Goal: Transaction & Acquisition: Purchase product/service

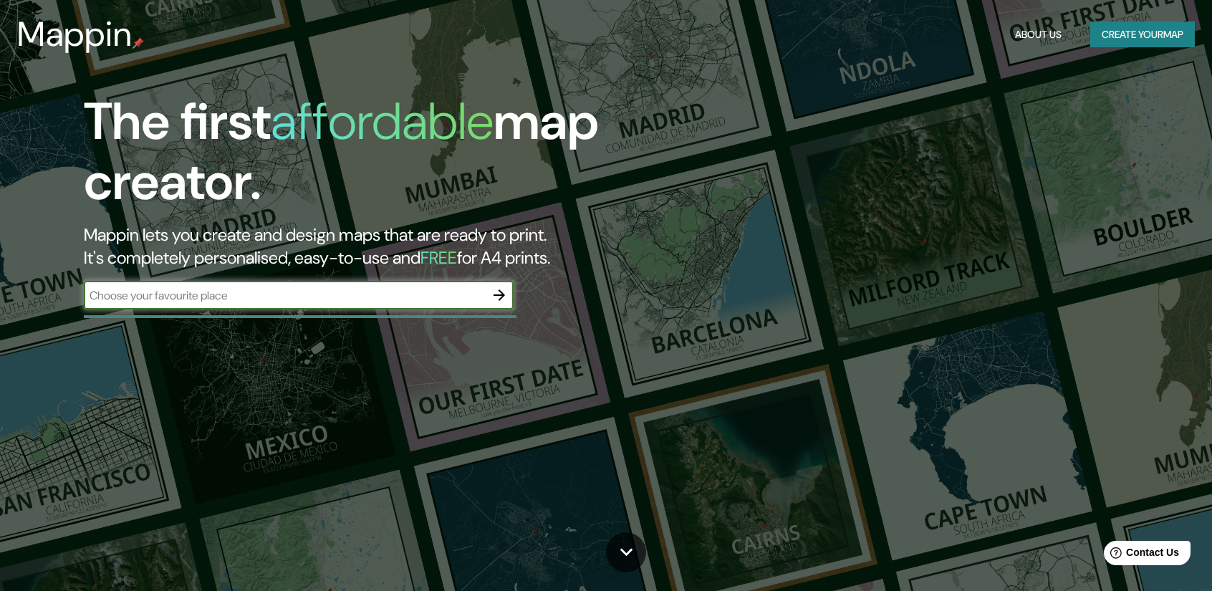
click at [386, 302] on input "text" at bounding box center [284, 295] width 401 height 16
type input "ne"
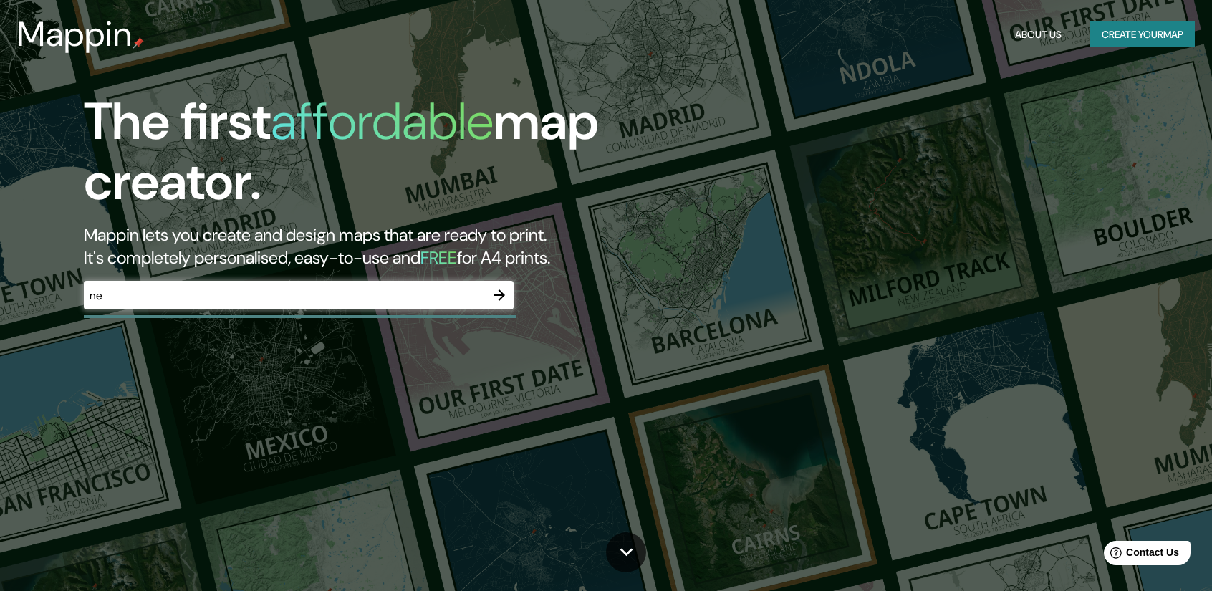
drag, startPoint x: 241, startPoint y: 307, endPoint x: 93, endPoint y: 307, distance: 148.3
click at [63, 307] on div "The first affordable map creator. Mappin lets you create and design maps that a…" at bounding box center [386, 208] width 727 height 232
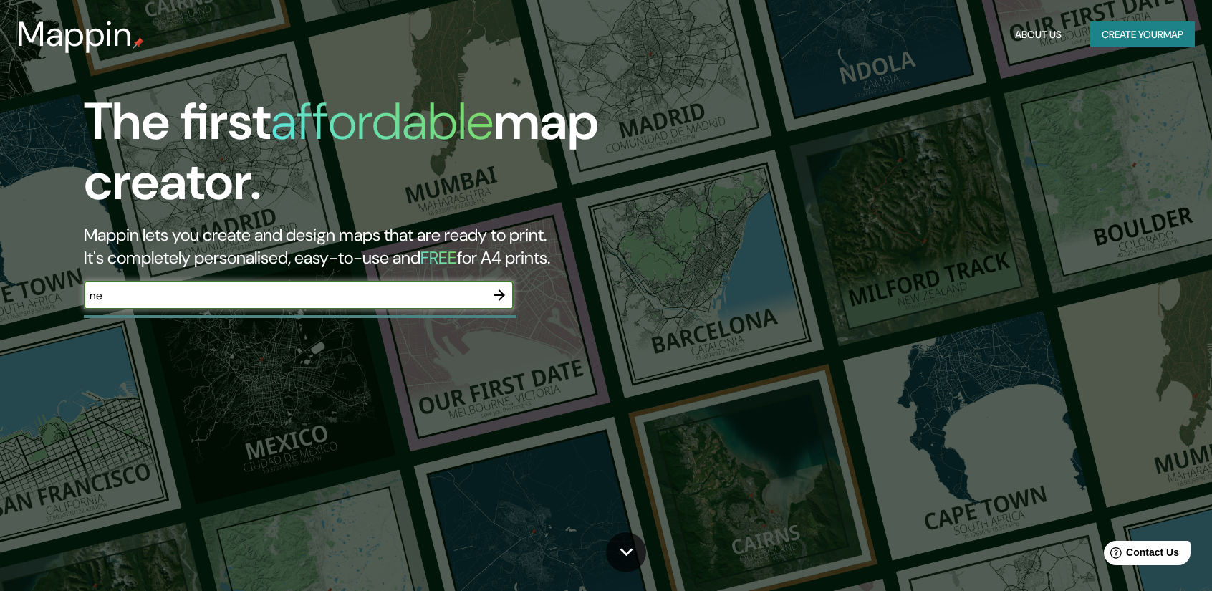
drag, startPoint x: 161, startPoint y: 300, endPoint x: 98, endPoint y: 299, distance: 63.0
click at [98, 299] on input "ne" at bounding box center [284, 295] width 401 height 16
click at [165, 297] on input "ne" at bounding box center [284, 295] width 401 height 16
click at [175, 294] on input "ne" at bounding box center [284, 295] width 401 height 16
click at [158, 293] on input "ne" at bounding box center [284, 295] width 401 height 16
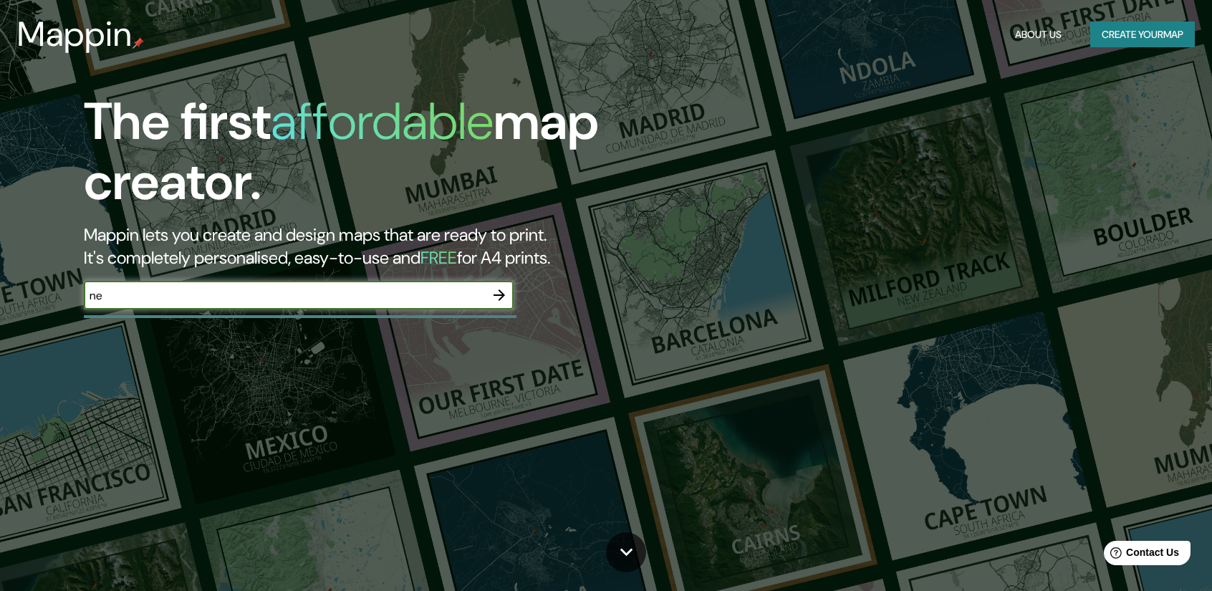
drag, startPoint x: 226, startPoint y: 292, endPoint x: 49, endPoint y: 304, distance: 178.1
click at [16, 301] on div "The first affordable map creator. Mappin lets you create and design maps that a…" at bounding box center [606, 295] width 1212 height 591
click at [380, 304] on div "​" at bounding box center [299, 295] width 430 height 29
click at [330, 287] on input "text" at bounding box center [284, 295] width 401 height 16
paste input "[PERSON_NAME][GEOGRAPHIC_DATA][PERSON_NAME]"
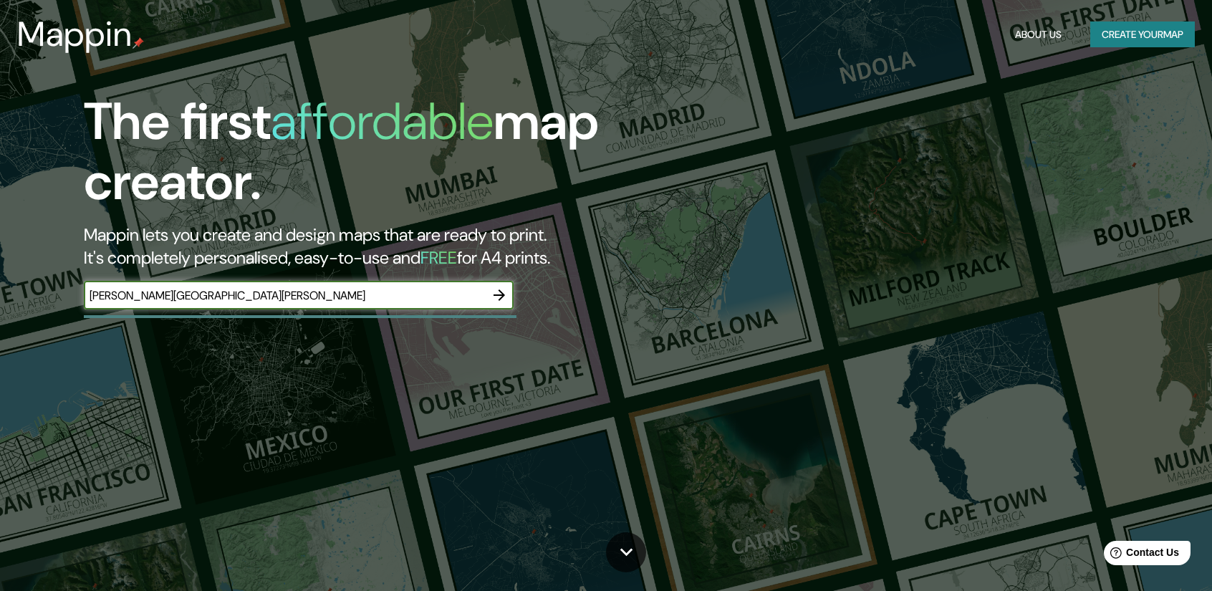
type input "[PERSON_NAME][GEOGRAPHIC_DATA][PERSON_NAME]"
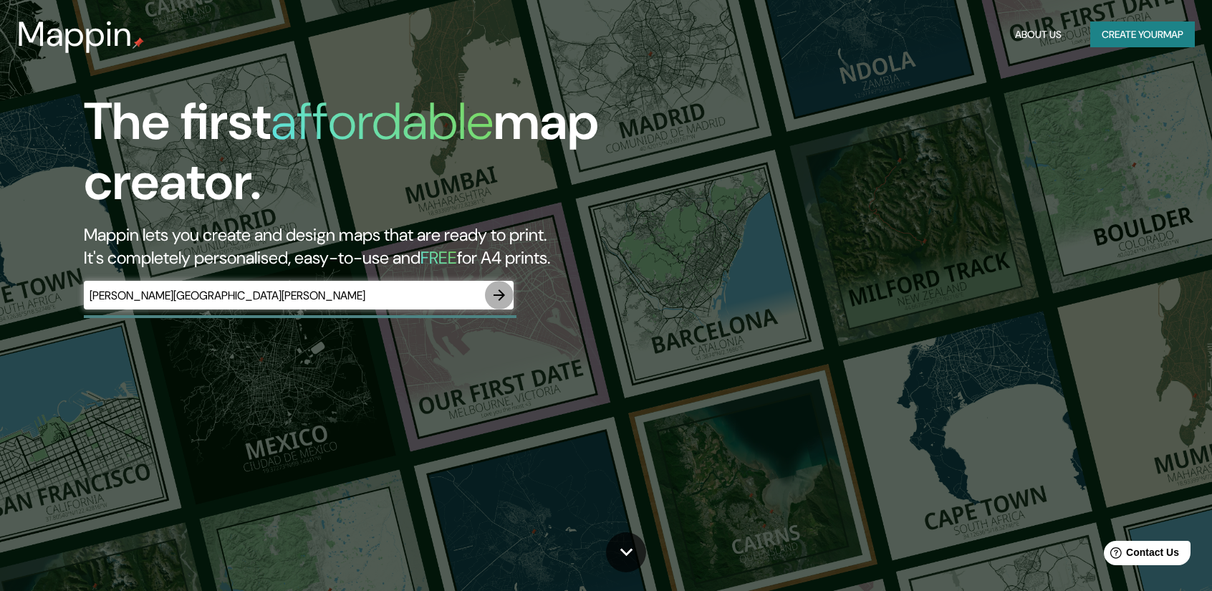
click at [496, 294] on icon "button" at bounding box center [499, 295] width 17 height 17
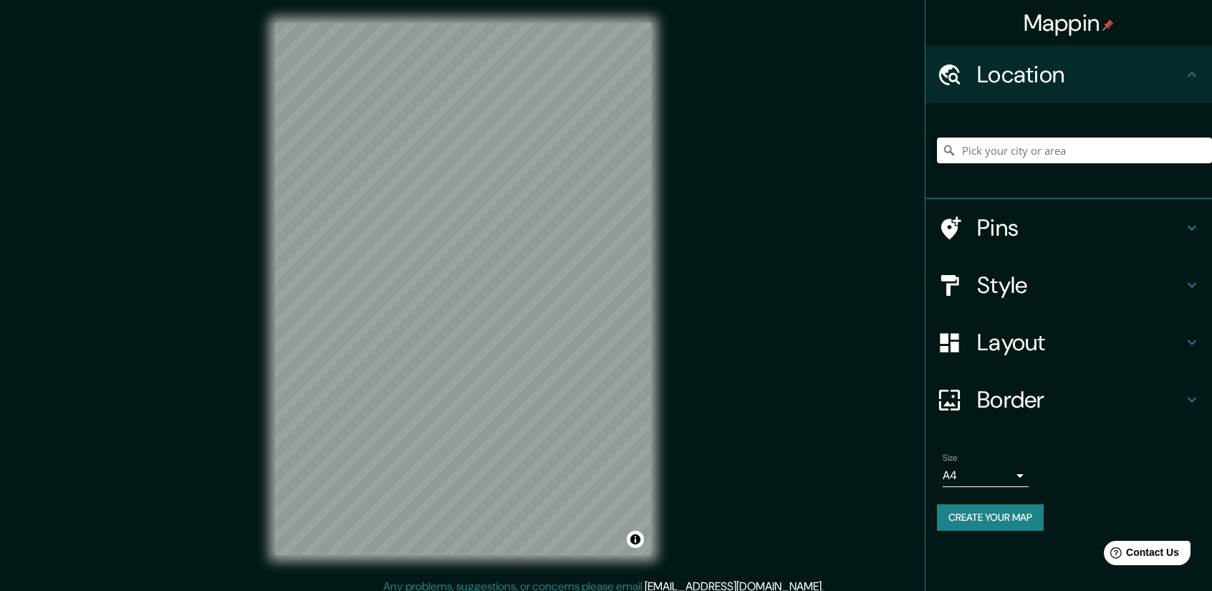
click at [1055, 147] on input "Pick your city or area" at bounding box center [1074, 151] width 275 height 26
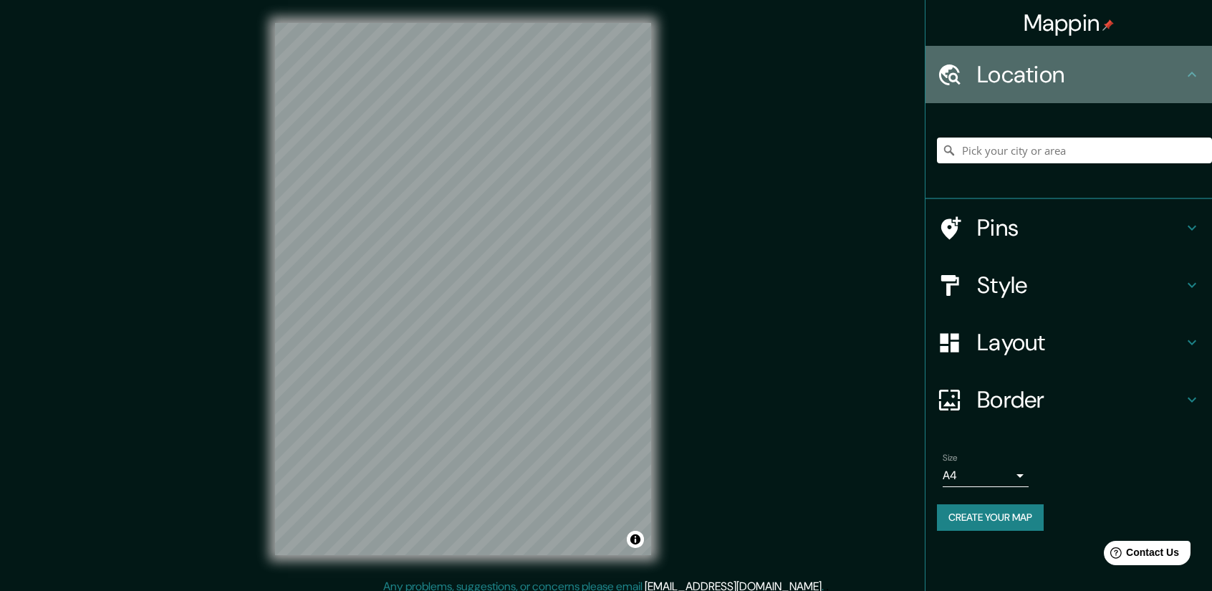
click at [1080, 82] on h4 "Location" at bounding box center [1080, 74] width 206 height 29
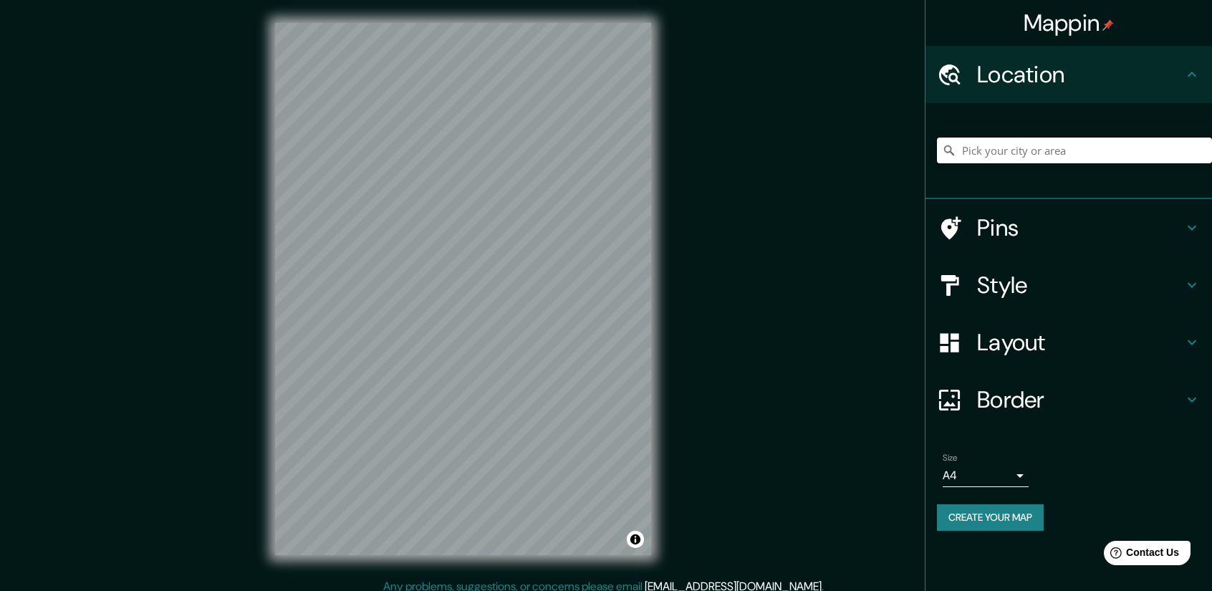
click at [1059, 151] on input "Pick your city or area" at bounding box center [1074, 151] width 275 height 26
paste input "[PERSON_NAME][GEOGRAPHIC_DATA][PERSON_NAME]"
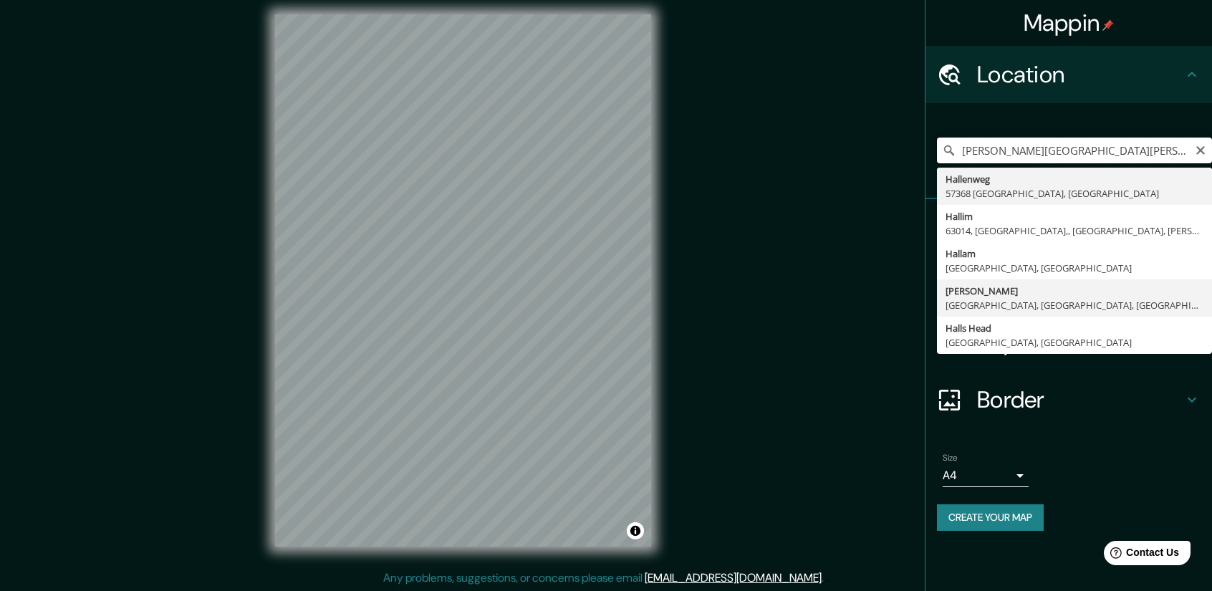
scroll to position [9, 0]
click at [1051, 149] on input "[PERSON_NAME][GEOGRAPHIC_DATA][PERSON_NAME]" at bounding box center [1074, 151] width 275 height 26
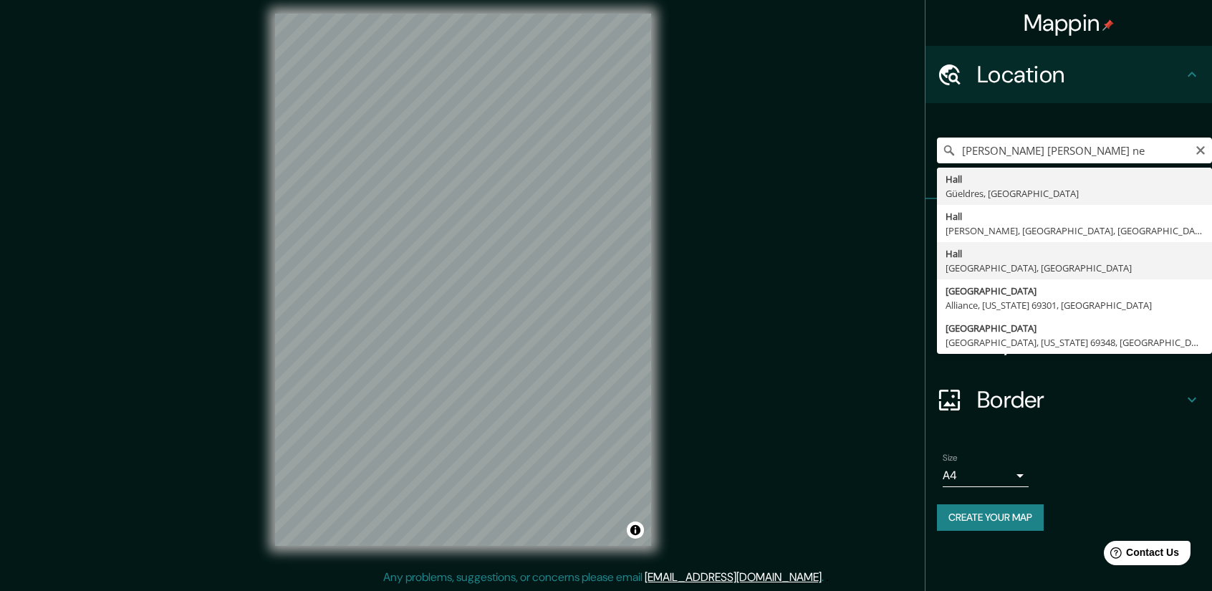
type input "Hall, Nueva York, Estados Unidos"
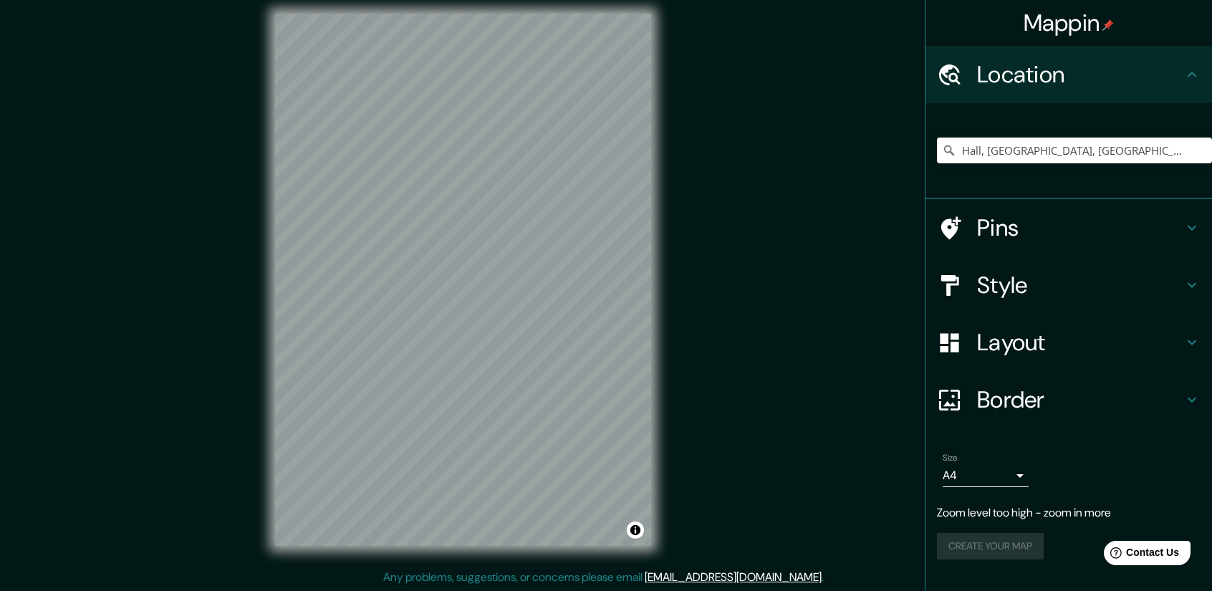
click at [1020, 97] on div "Location" at bounding box center [1068, 74] width 287 height 57
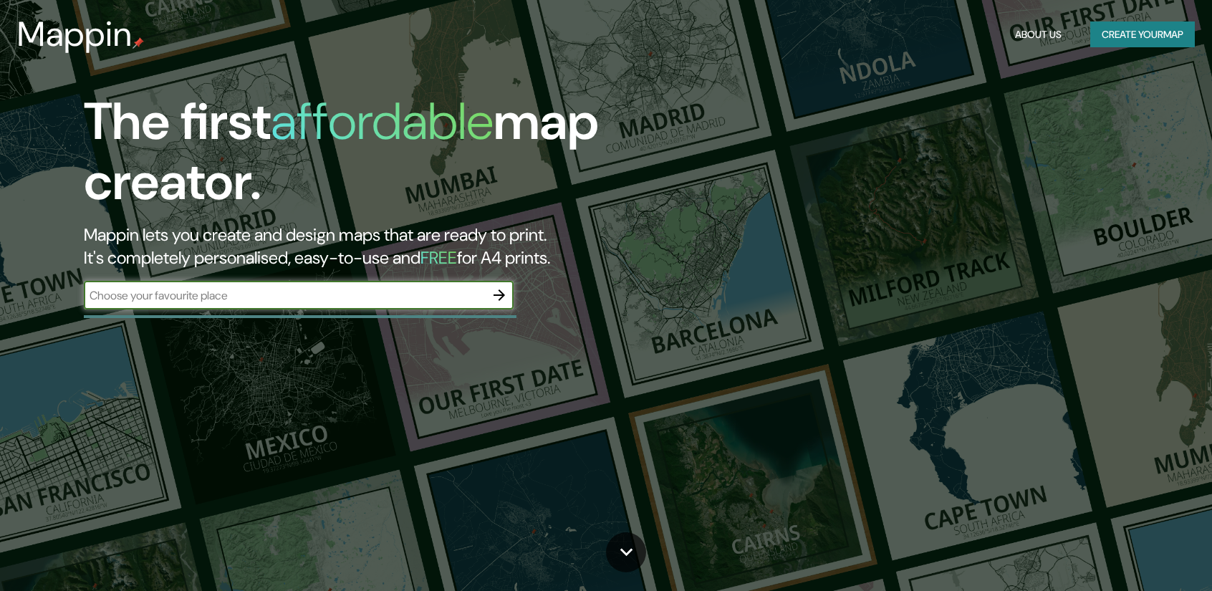
click at [345, 305] on div "​" at bounding box center [299, 295] width 430 height 29
click at [344, 299] on input "text" at bounding box center [284, 295] width 401 height 16
type input "[PERSON_NAME][GEOGRAPHIC_DATA][PERSON_NAME]"
click at [507, 301] on icon "button" at bounding box center [499, 295] width 17 height 17
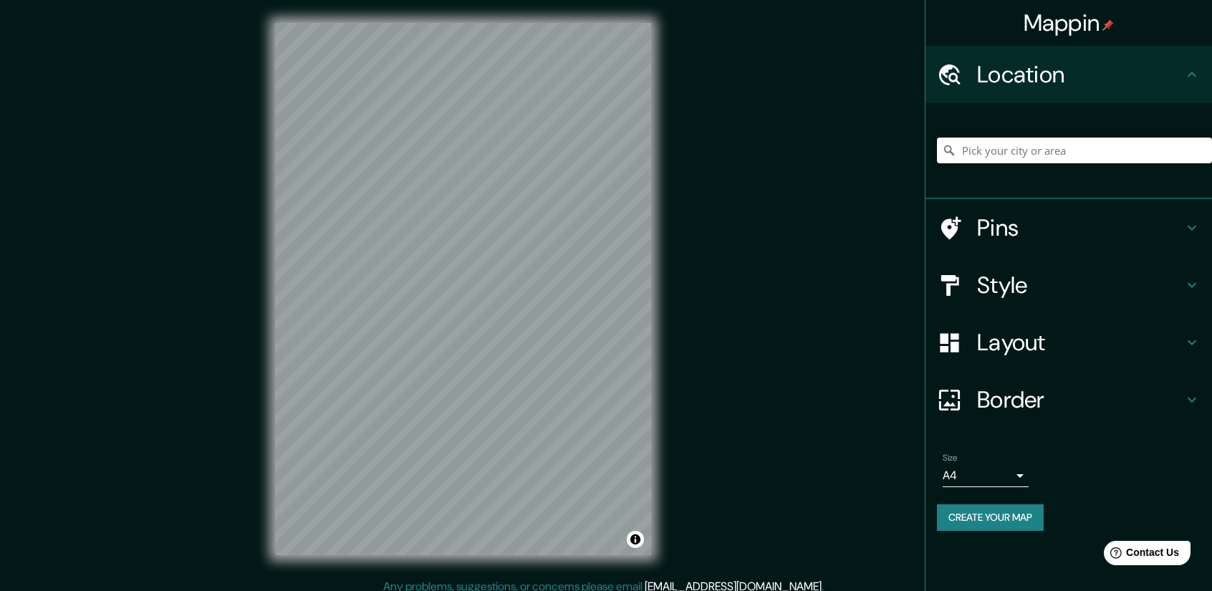
click at [1077, 158] on input "Pick your city or area" at bounding box center [1074, 151] width 275 height 26
click at [1069, 148] on input "Pick your city or area" at bounding box center [1074, 151] width 275 height 26
click at [1020, 155] on input "Pick your city or area" at bounding box center [1074, 151] width 275 height 26
paste input "m"
click at [1046, 148] on input "Pick your city or area" at bounding box center [1074, 151] width 275 height 26
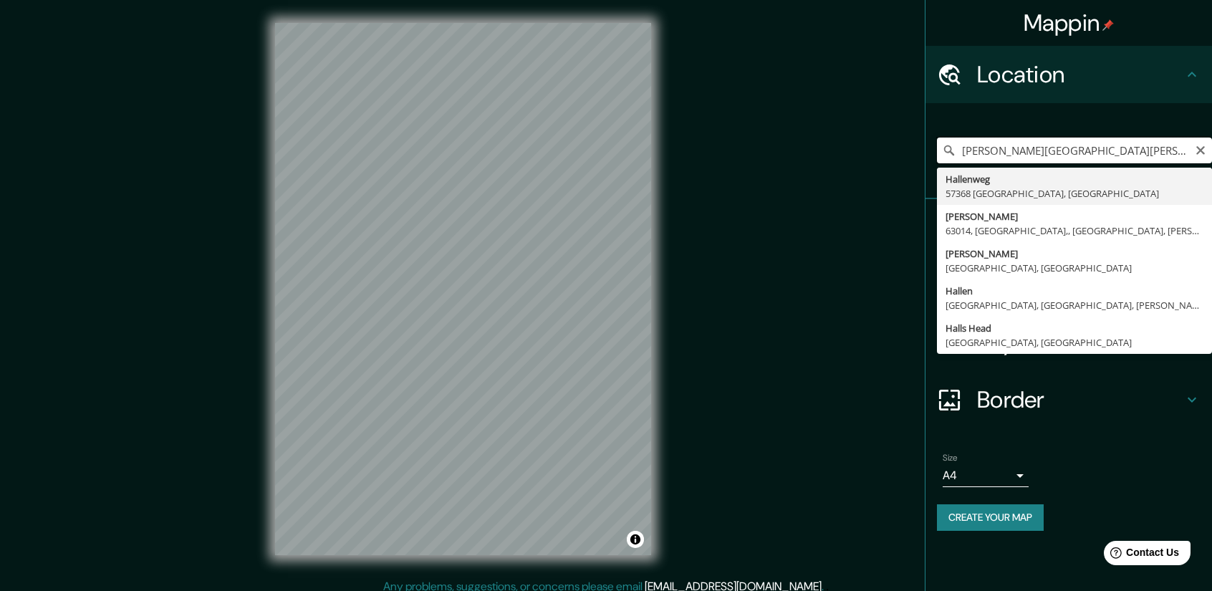
drag, startPoint x: 1018, startPoint y: 135, endPoint x: 872, endPoint y: 143, distance: 146.3
click at [872, 143] on div "Mappin Location [PERSON_NAME][GEOGRAPHIC_DATA][PERSON_NAME] [GEOGRAPHIC_DATA] 5…" at bounding box center [606, 300] width 1212 height 601
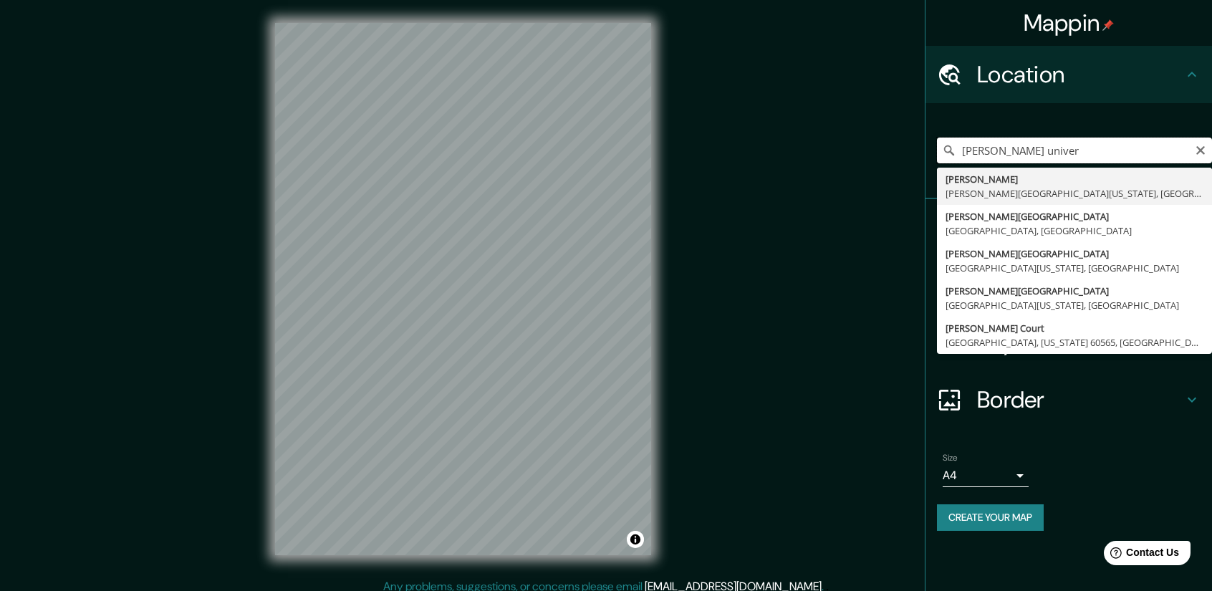
drag, startPoint x: 925, startPoint y: 157, endPoint x: 864, endPoint y: 163, distance: 61.2
click at [864, 163] on div "Mappin Location [PERSON_NAME][GEOGRAPHIC_DATA][PERSON_NAME][US_STATE], [GEOGRAP…" at bounding box center [606, 300] width 1212 height 601
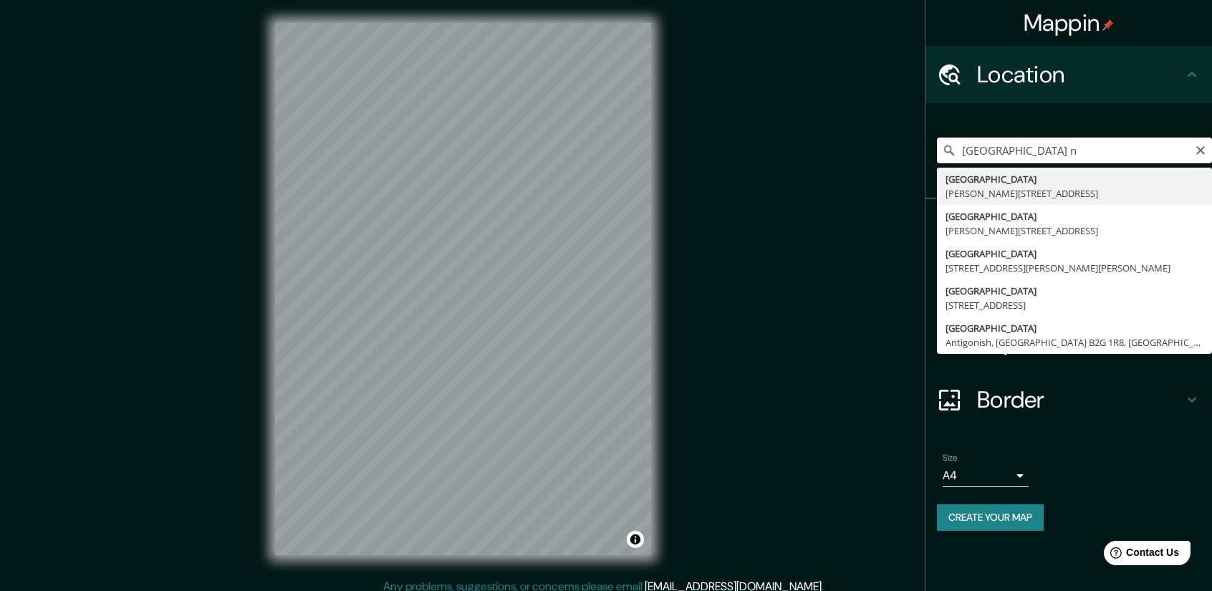
click at [1080, 154] on input "[GEOGRAPHIC_DATA] n" at bounding box center [1074, 151] width 275 height 26
type input "[GEOGRAPHIC_DATA], [GEOGRAPHIC_DATA]"
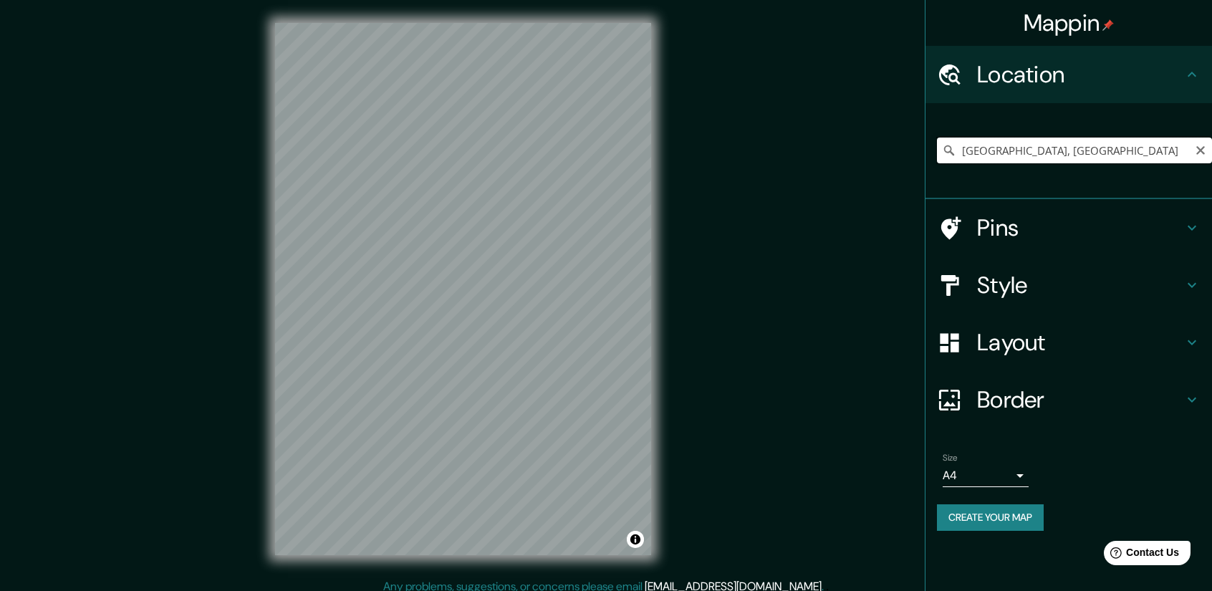
click at [1053, 158] on input "[GEOGRAPHIC_DATA], [GEOGRAPHIC_DATA]" at bounding box center [1074, 151] width 275 height 26
click at [1200, 145] on icon "Clear" at bounding box center [1200, 150] width 11 height 11
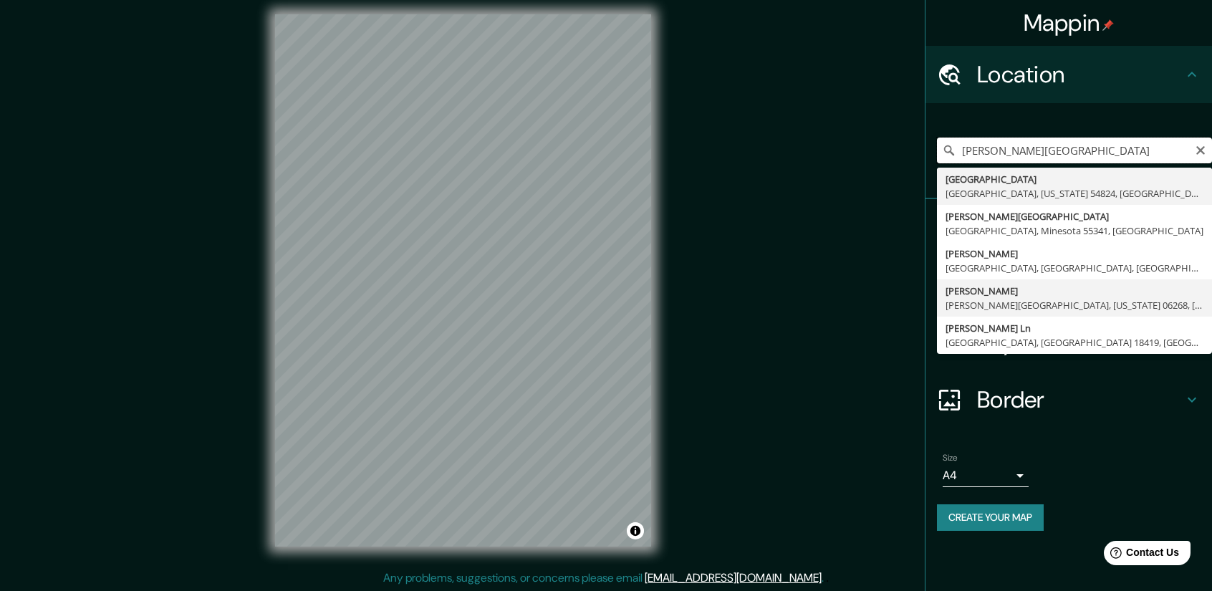
scroll to position [9, 0]
click at [1107, 147] on input "[PERSON_NAME][GEOGRAPHIC_DATA]" at bounding box center [1074, 151] width 275 height 26
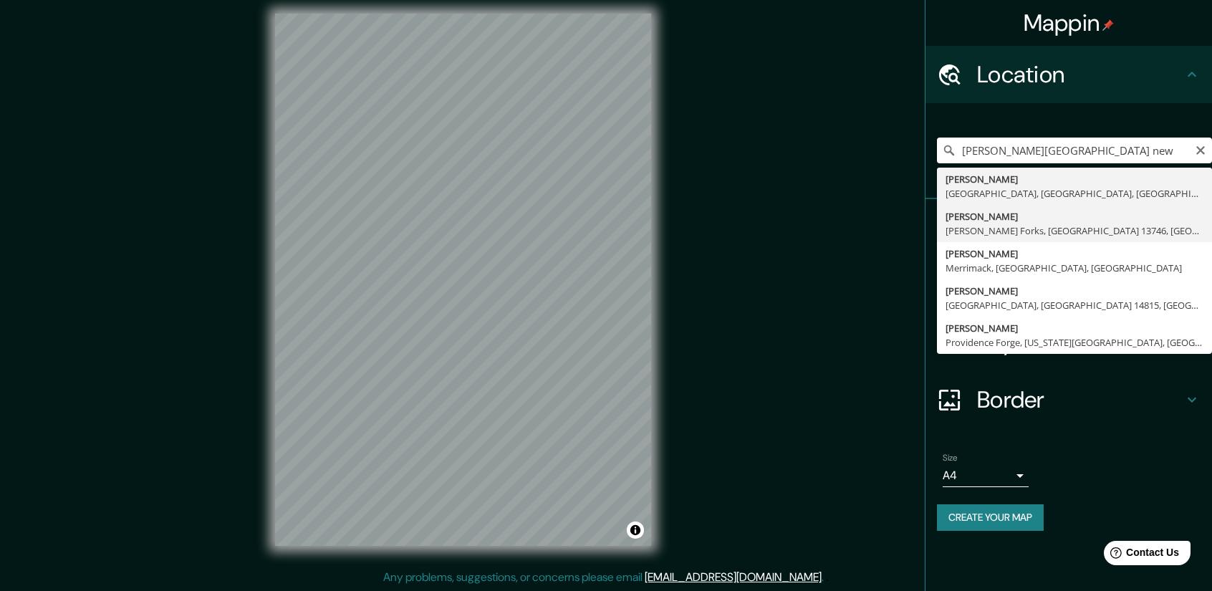
type input "[PERSON_NAME][STREET_ADDRESS][PERSON_NAME]"
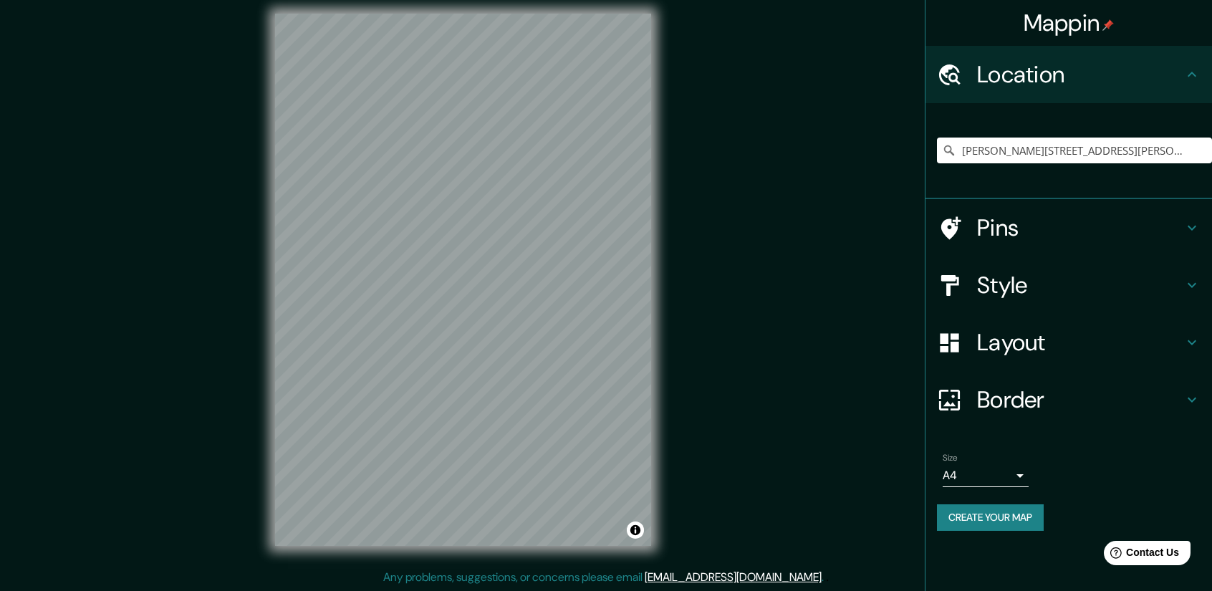
click at [1067, 271] on h4 "Style" at bounding box center [1080, 285] width 206 height 29
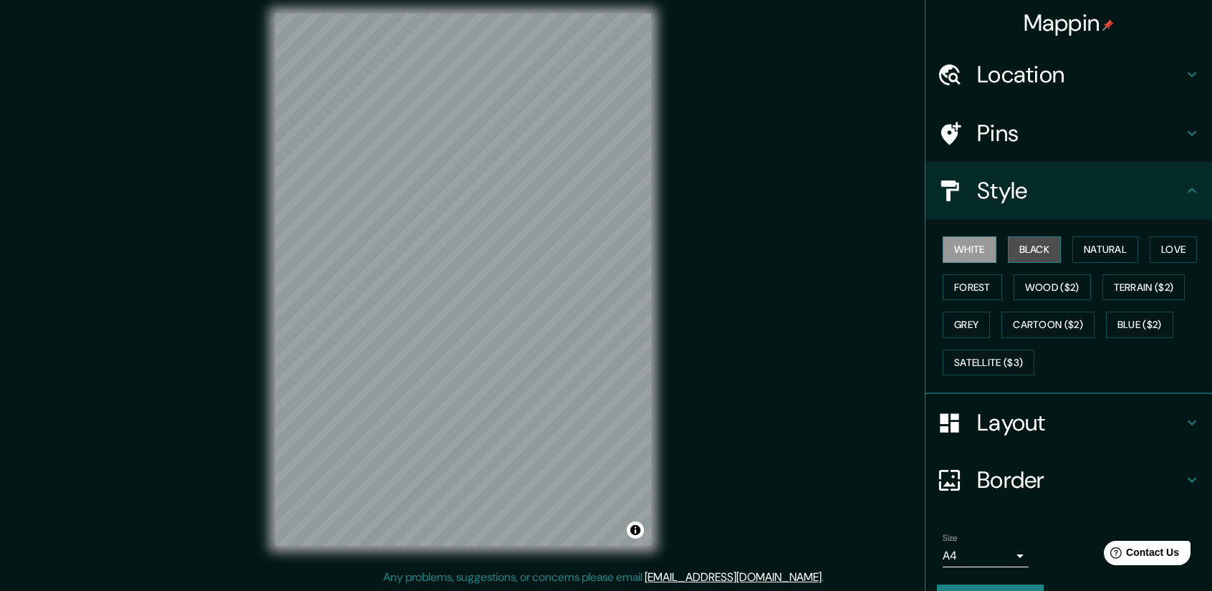
click at [1033, 247] on button "Black" at bounding box center [1035, 249] width 54 height 27
click at [1072, 247] on button "Natural" at bounding box center [1105, 249] width 66 height 27
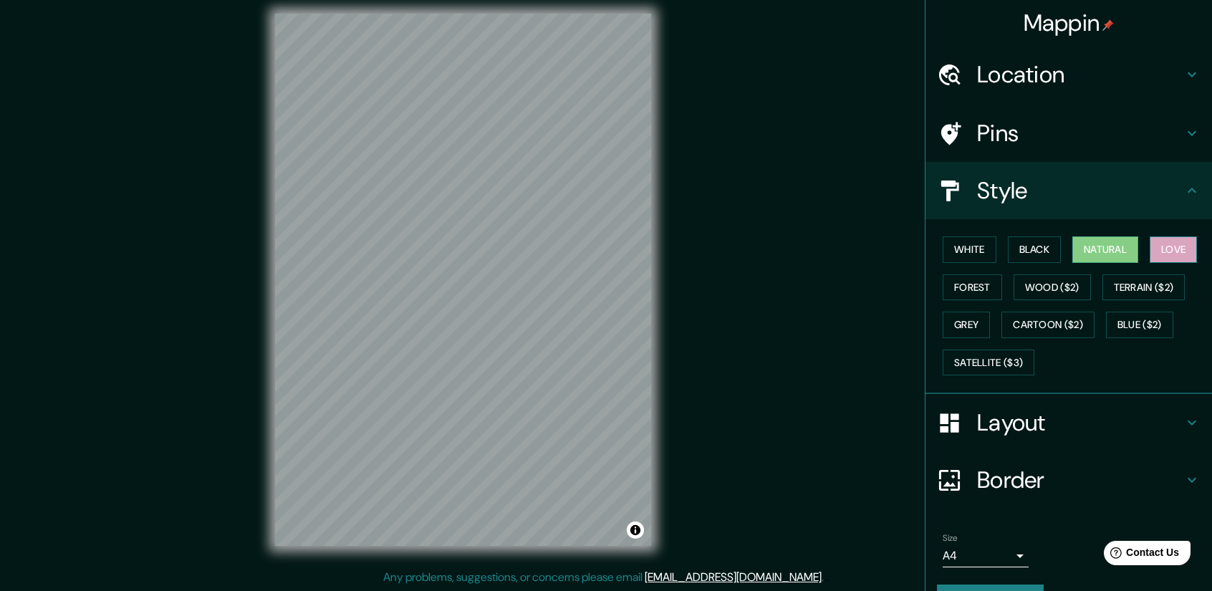
click at [1154, 241] on button "Love" at bounding box center [1173, 249] width 47 height 27
click at [1137, 288] on button "Terrain ($2)" at bounding box center [1143, 287] width 83 height 27
click at [1125, 291] on button "Terrain ($2)" at bounding box center [1143, 287] width 83 height 27
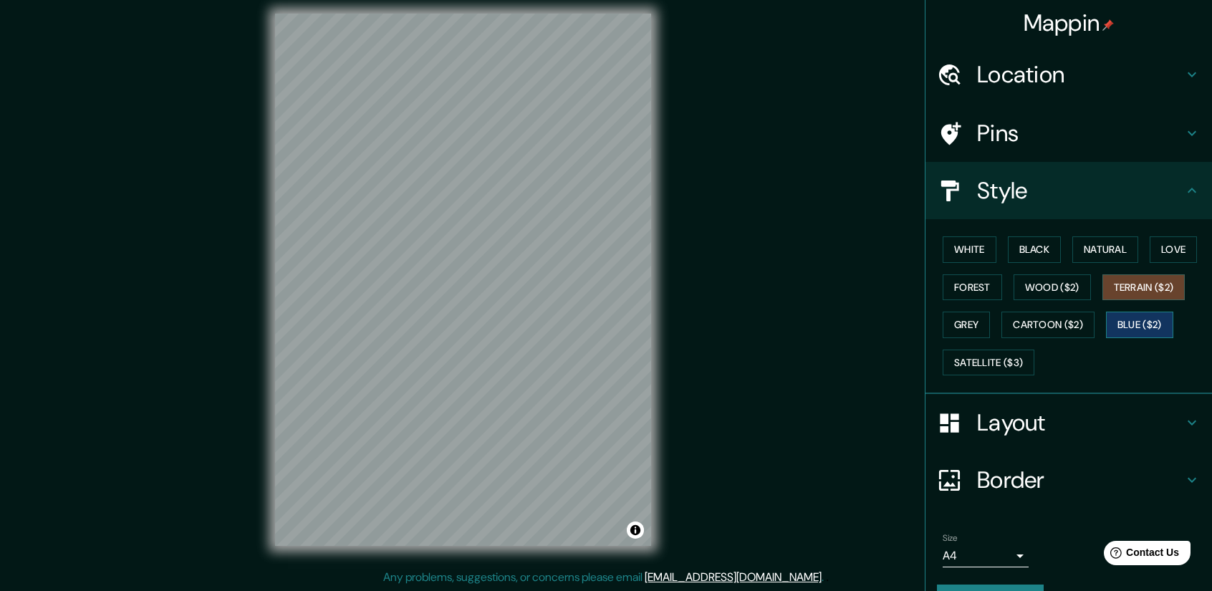
click at [1116, 321] on button "Blue ($2)" at bounding box center [1139, 325] width 67 height 27
click at [1045, 322] on button "Cartoon ($2)" at bounding box center [1047, 325] width 93 height 27
click at [1141, 288] on button "Terrain ($2)" at bounding box center [1143, 287] width 83 height 27
click at [960, 314] on button "Grey" at bounding box center [966, 325] width 47 height 27
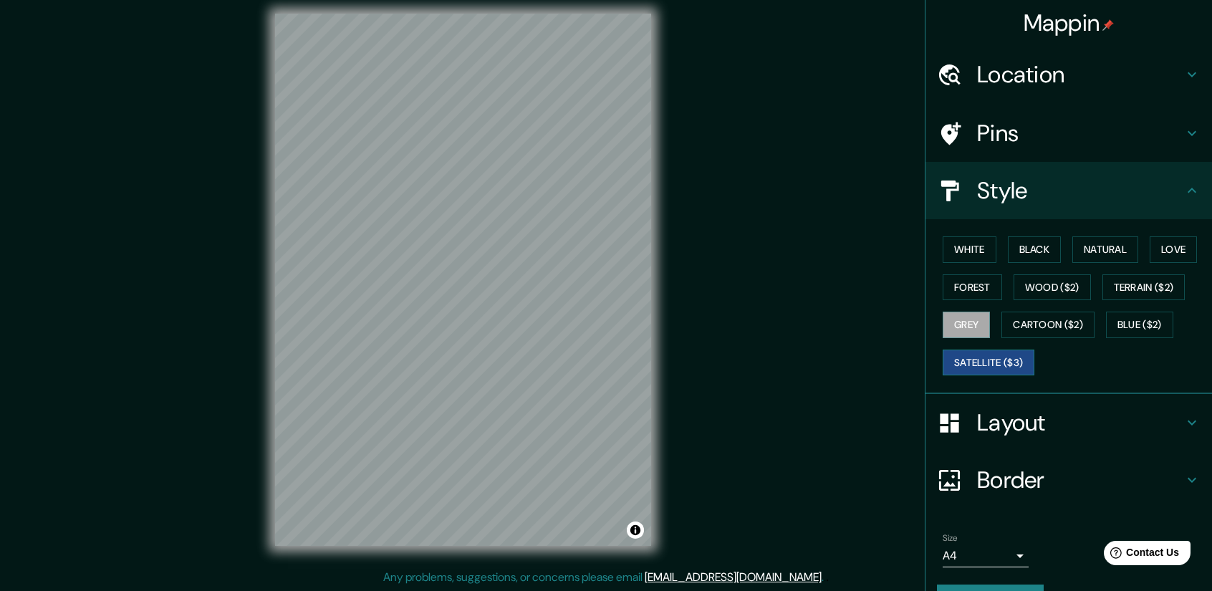
click at [980, 357] on button "Satellite ($3)" at bounding box center [989, 363] width 92 height 27
click at [995, 188] on h4 "Style" at bounding box center [1080, 190] width 206 height 29
drag, startPoint x: 856, startPoint y: 145, endPoint x: 712, endPoint y: 133, distance: 144.5
click at [851, 145] on div "Mappin Location [PERSON_NAME], [PERSON_NAME][GEOGRAPHIC_DATA], [GEOGRAPHIC_DATA…" at bounding box center [606, 291] width 1212 height 601
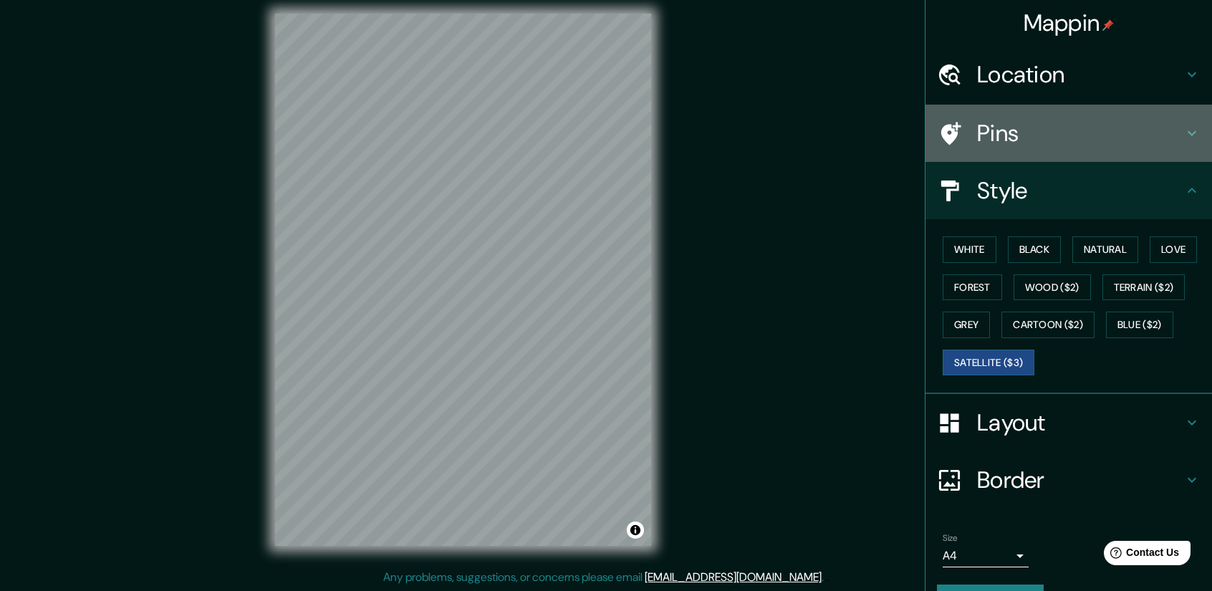
click at [1027, 146] on h4 "Pins" at bounding box center [1080, 133] width 206 height 29
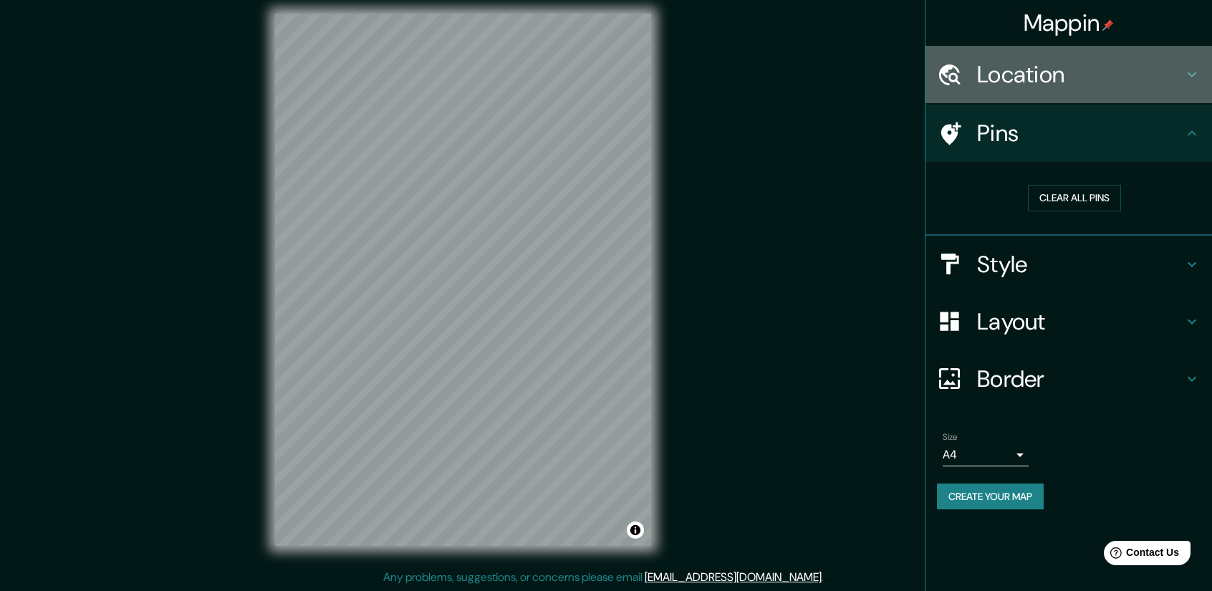
click at [1005, 75] on h4 "Location" at bounding box center [1080, 74] width 206 height 29
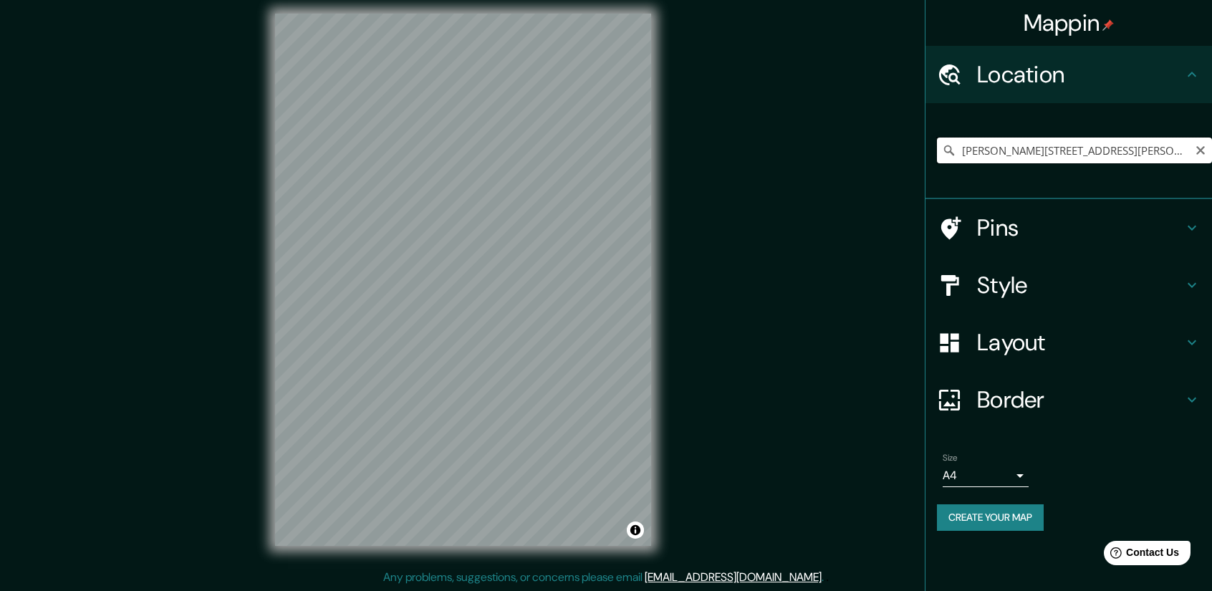
click at [1064, 160] on input "[PERSON_NAME][STREET_ADDRESS][PERSON_NAME]" at bounding box center [1074, 151] width 275 height 26
click at [1196, 149] on icon "Clear" at bounding box center [1200, 150] width 11 height 11
click at [1053, 151] on input "Pick your city or area" at bounding box center [1074, 151] width 275 height 26
click at [1015, 153] on input "nw" at bounding box center [1074, 151] width 275 height 26
click at [1029, 77] on h4 "Location" at bounding box center [1080, 74] width 206 height 29
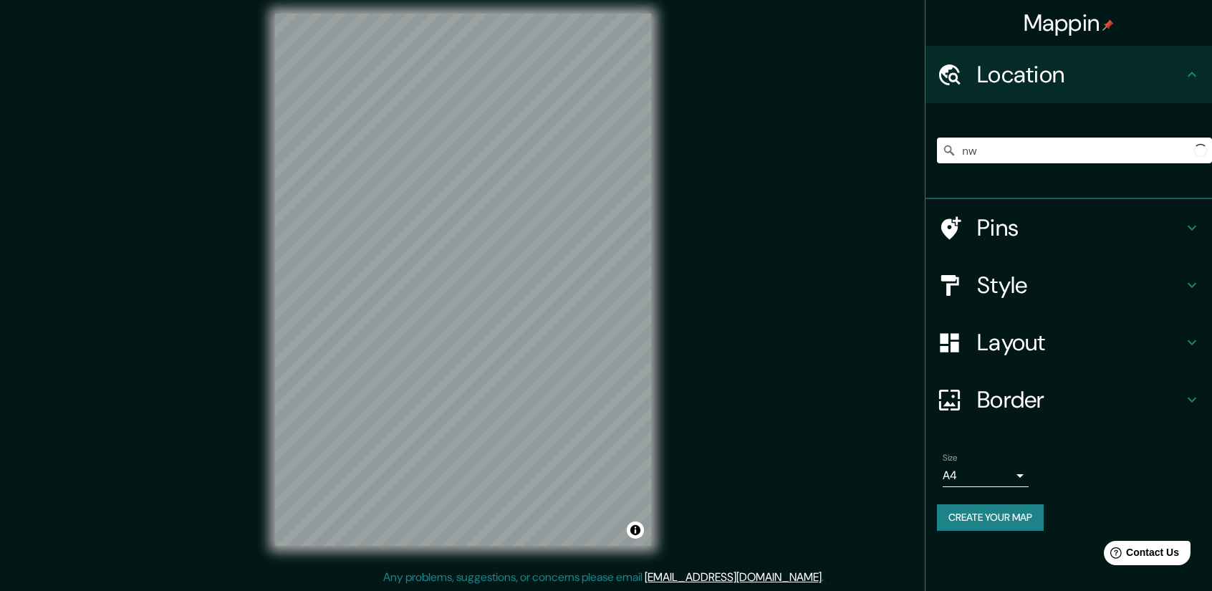
drag, startPoint x: 1040, startPoint y: 155, endPoint x: 871, endPoint y: 160, distance: 169.1
click at [871, 160] on div "Mappin Location nw Pins Style Layout Border Choose a border. Hint : you can mak…" at bounding box center [606, 291] width 1212 height 601
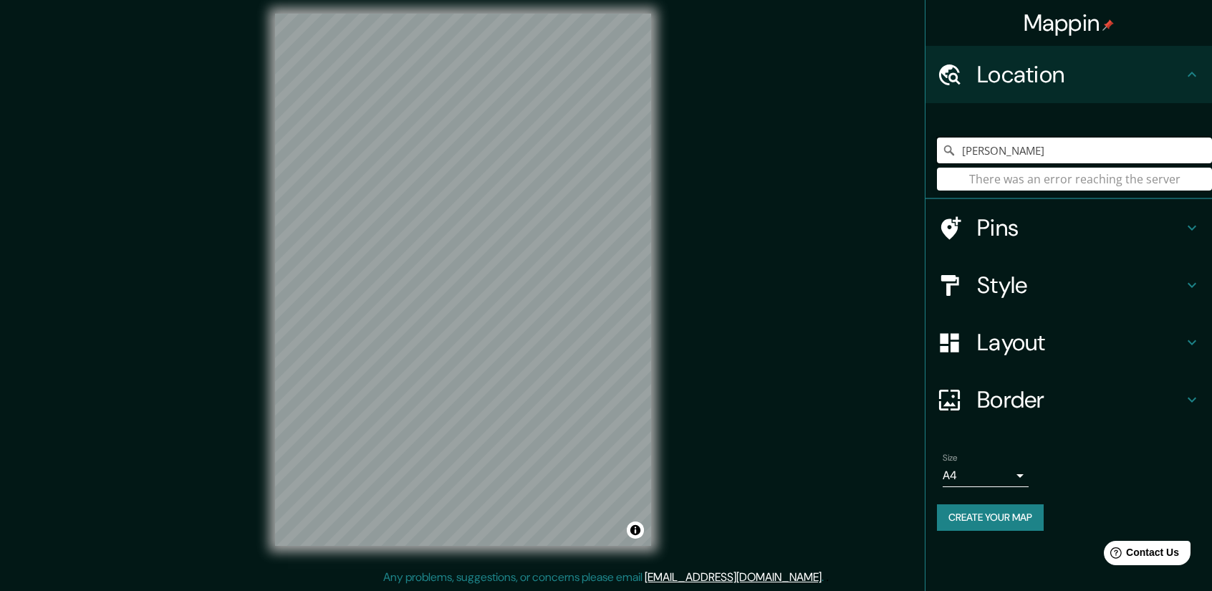
type input "[PERSON_NAME]"
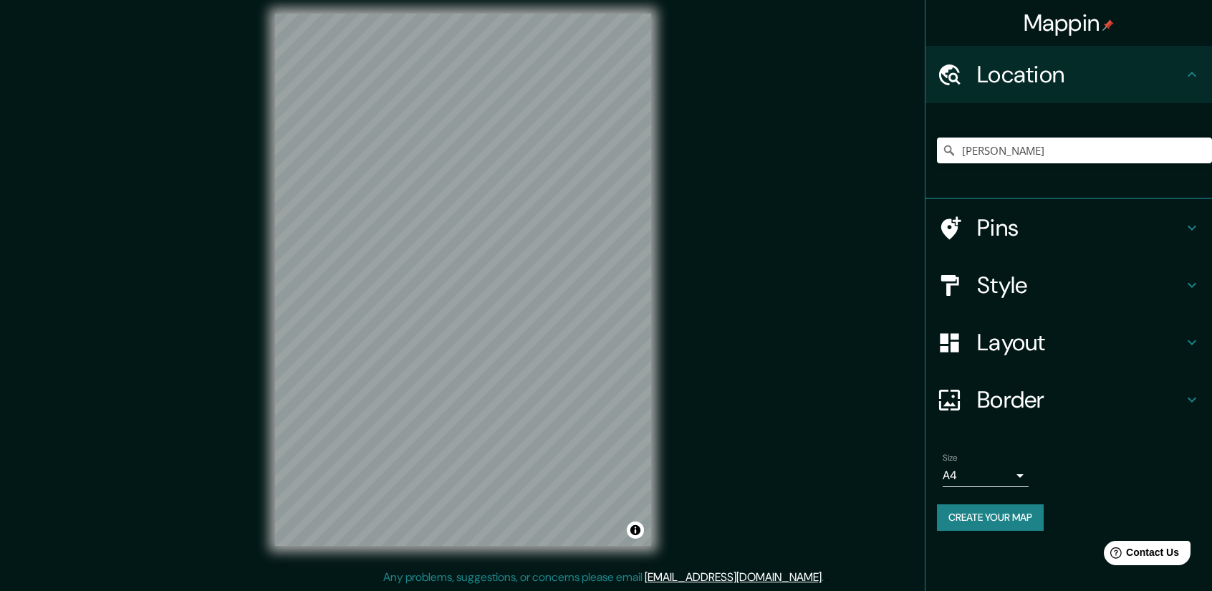
click at [1099, 164] on div "[PERSON_NAME] There was an error reaching the server" at bounding box center [1074, 151] width 275 height 72
drag, startPoint x: 1066, startPoint y: 150, endPoint x: 754, endPoint y: 143, distance: 312.4
click at [754, 143] on div "Mappin Location [PERSON_NAME] There was an error reaching the server Pins Style…" at bounding box center [606, 291] width 1212 height 601
type input "fall creek"
click at [1036, 292] on h4 "Style" at bounding box center [1080, 285] width 206 height 29
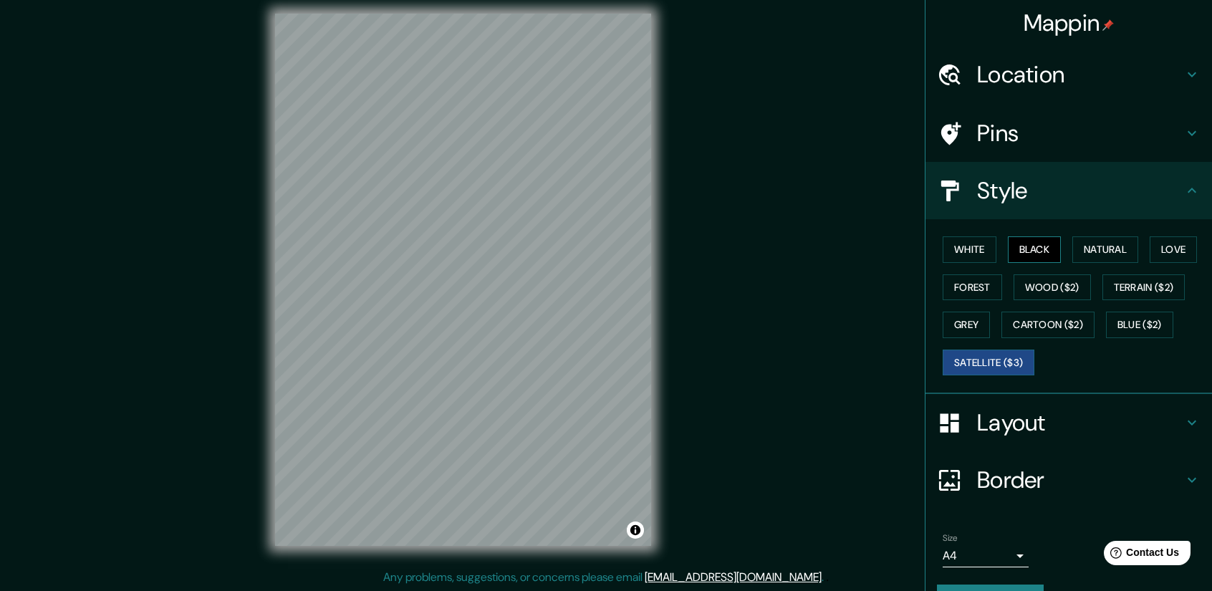
click at [1026, 254] on button "Black" at bounding box center [1035, 249] width 54 height 27
click at [974, 250] on button "White" at bounding box center [970, 249] width 54 height 27
click at [1011, 249] on button "Black" at bounding box center [1035, 249] width 54 height 27
click at [977, 137] on h4 "Pins" at bounding box center [1080, 133] width 206 height 29
